Goal: Check status

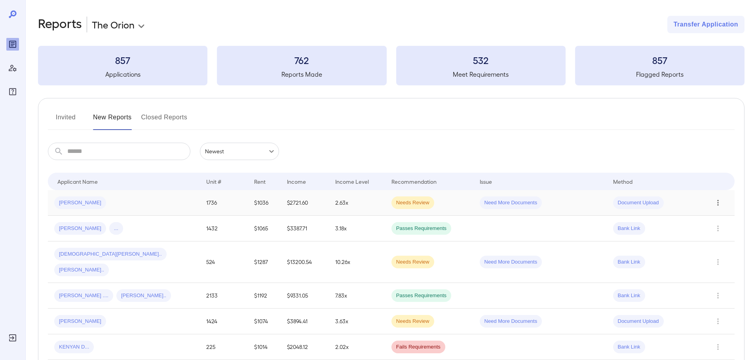
click at [713, 201] on icon "Row Actions" at bounding box center [717, 202] width 9 height 9
click at [718, 225] on li "View Report" at bounding box center [722, 231] width 63 height 13
